Goal: Navigation & Orientation: Find specific page/section

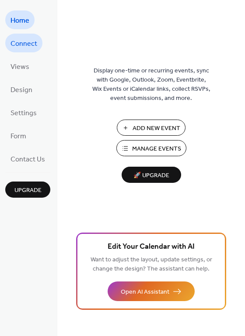
click at [27, 47] on span "Connect" at bounding box center [23, 44] width 27 height 14
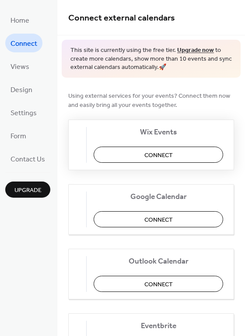
click at [158, 157] on span "Connect" at bounding box center [158, 155] width 28 height 9
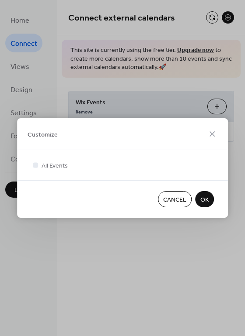
click at [204, 200] on span "OK" at bounding box center [204, 200] width 8 height 9
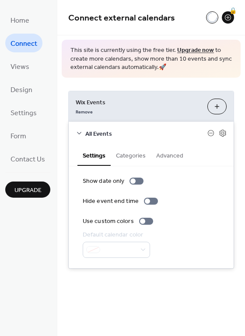
click at [118, 161] on button "Categories" at bounding box center [130, 155] width 40 height 20
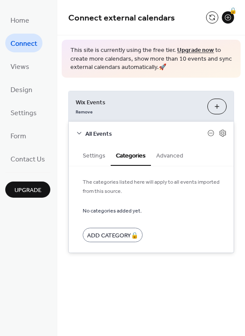
click at [173, 156] on button "Advanced" at bounding box center [170, 155] width 38 height 20
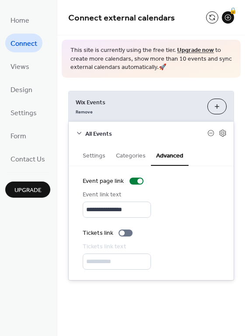
click at [84, 159] on button "Settings" at bounding box center [93, 155] width 33 height 20
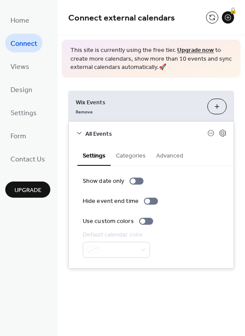
click at [87, 129] on span "All Events" at bounding box center [146, 133] width 122 height 9
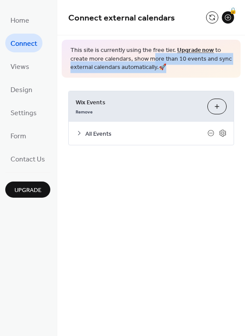
drag, startPoint x: 152, startPoint y: 58, endPoint x: 161, endPoint y: 69, distance: 14.3
click at [161, 69] on span "This site is currently using the free tier. Upgrade now to create more calendar…" at bounding box center [150, 59] width 161 height 26
click at [120, 66] on span "This site is currently using the free tier. Upgrade now to create more calendar…" at bounding box center [150, 59] width 161 height 26
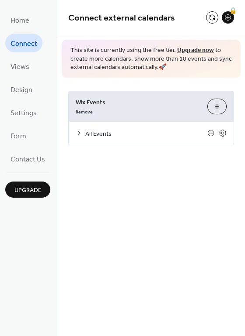
click at [212, 113] on button "Customize" at bounding box center [216, 107] width 19 height 16
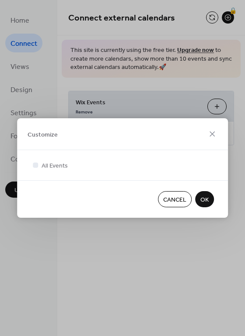
click at [200, 200] on span "OK" at bounding box center [204, 200] width 8 height 9
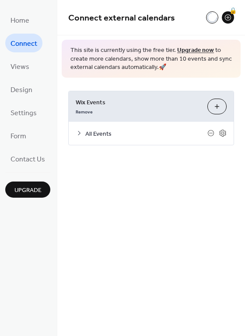
click at [82, 127] on div "All Events" at bounding box center [151, 133] width 165 height 23
click at [83, 133] on div "All Events" at bounding box center [151, 133] width 165 height 23
click at [74, 133] on div "All Events" at bounding box center [151, 133] width 165 height 23
click at [79, 134] on icon at bounding box center [79, 133] width 3 height 4
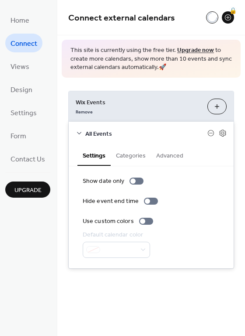
click at [126, 153] on button "Categories" at bounding box center [130, 155] width 40 height 20
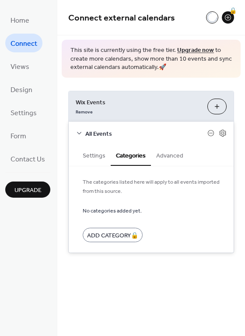
click at [153, 153] on button "Advanced" at bounding box center [170, 155] width 38 height 20
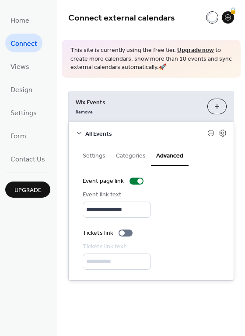
click at [87, 160] on button "Settings" at bounding box center [93, 155] width 33 height 20
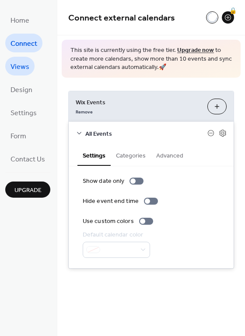
click at [21, 64] on span "Views" at bounding box center [19, 67] width 19 height 14
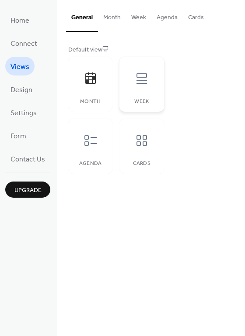
click at [148, 86] on div at bounding box center [141, 79] width 26 height 26
click at [97, 151] on div at bounding box center [90, 141] width 26 height 26
click at [125, 155] on div "Cards" at bounding box center [141, 146] width 44 height 55
click at [79, 96] on div "Month" at bounding box center [90, 84] width 44 height 55
click at [20, 91] on span "Design" at bounding box center [21, 90] width 22 height 14
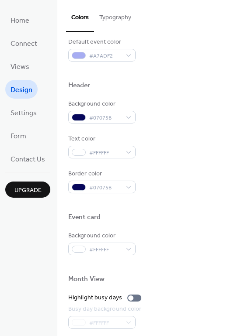
scroll to position [374, 0]
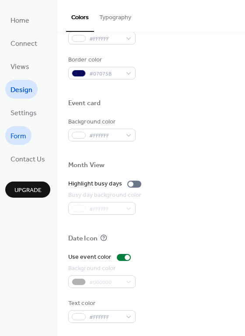
click at [16, 128] on link "Form" at bounding box center [18, 135] width 26 height 19
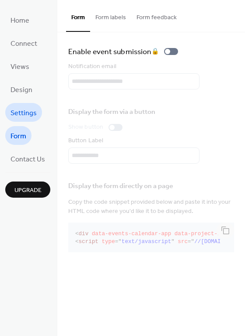
click at [20, 115] on span "Settings" at bounding box center [23, 114] width 26 height 14
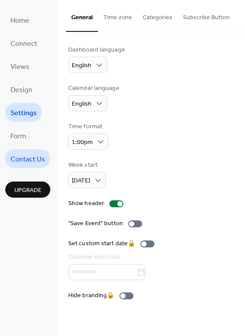
click at [24, 155] on span "Contact Us" at bounding box center [27, 160] width 35 height 14
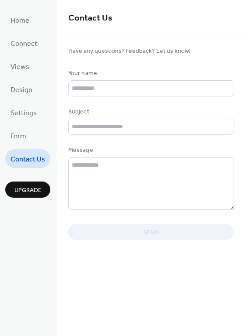
click at [35, 167] on div "Home Connect Views Design Settings Form Contact Us Upgrade" at bounding box center [28, 168] width 57 height 336
